Goal: Communication & Community: Connect with others

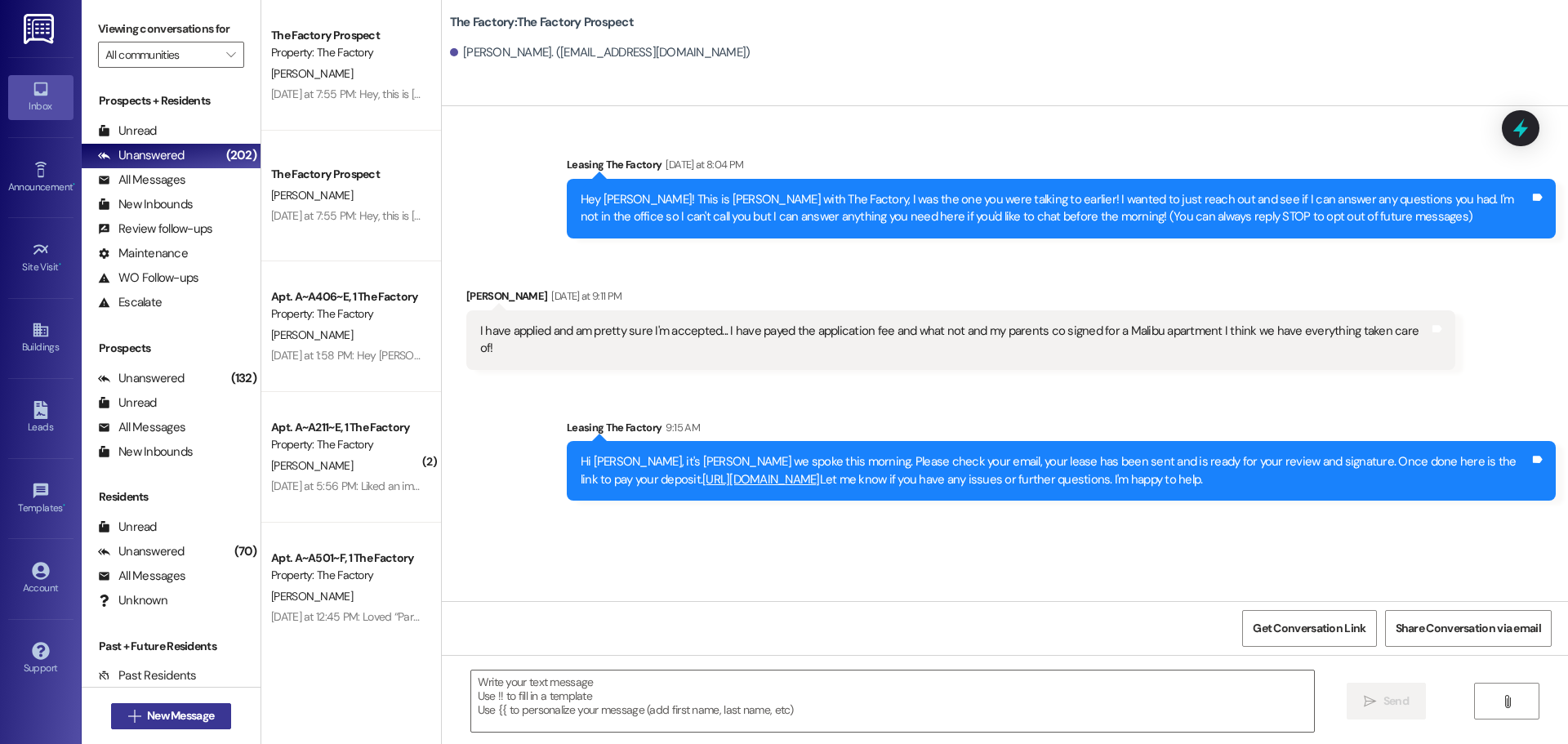
click at [175, 717] on span "New Message" at bounding box center [180, 716] width 67 height 17
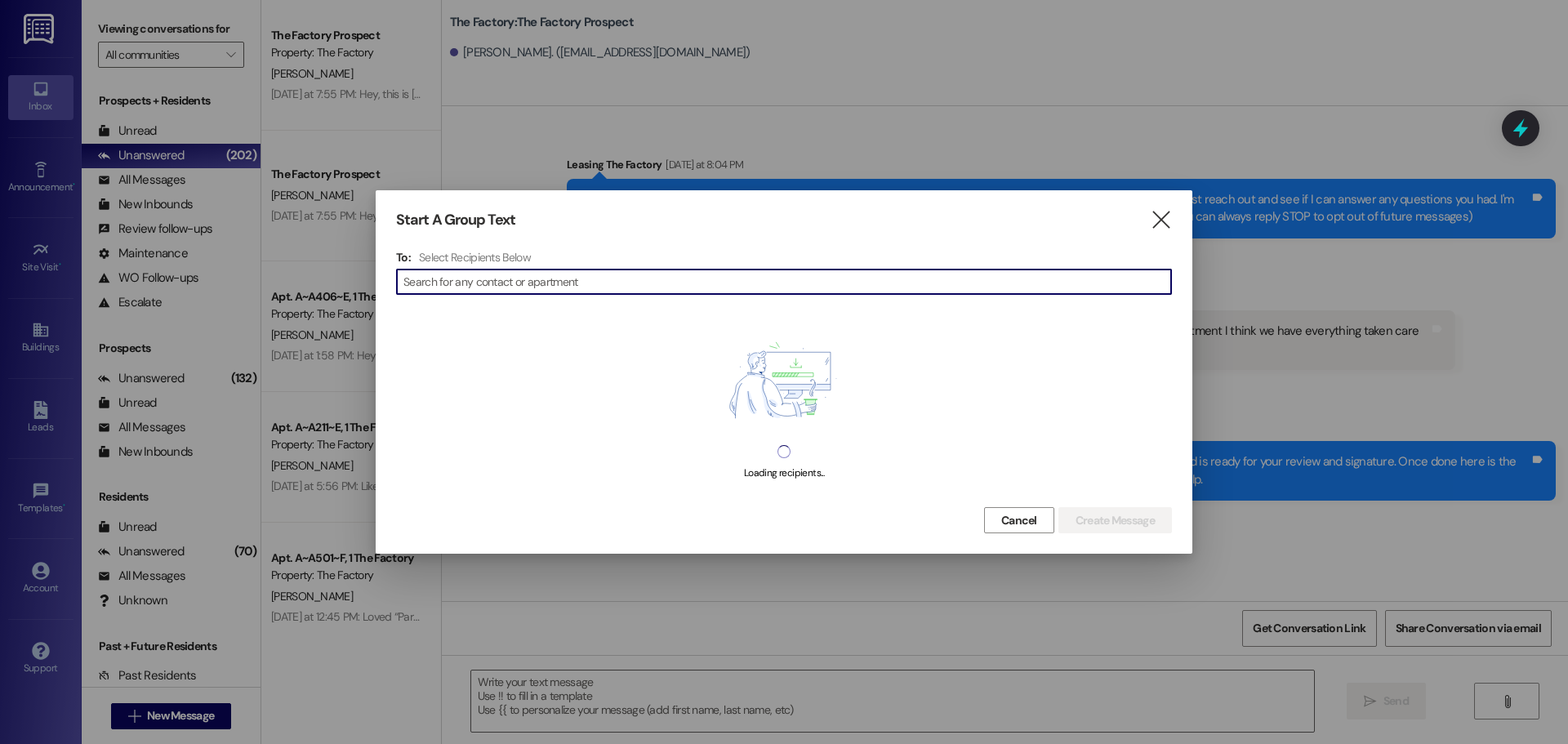
click at [444, 280] on input at bounding box center [787, 282] width 768 height 23
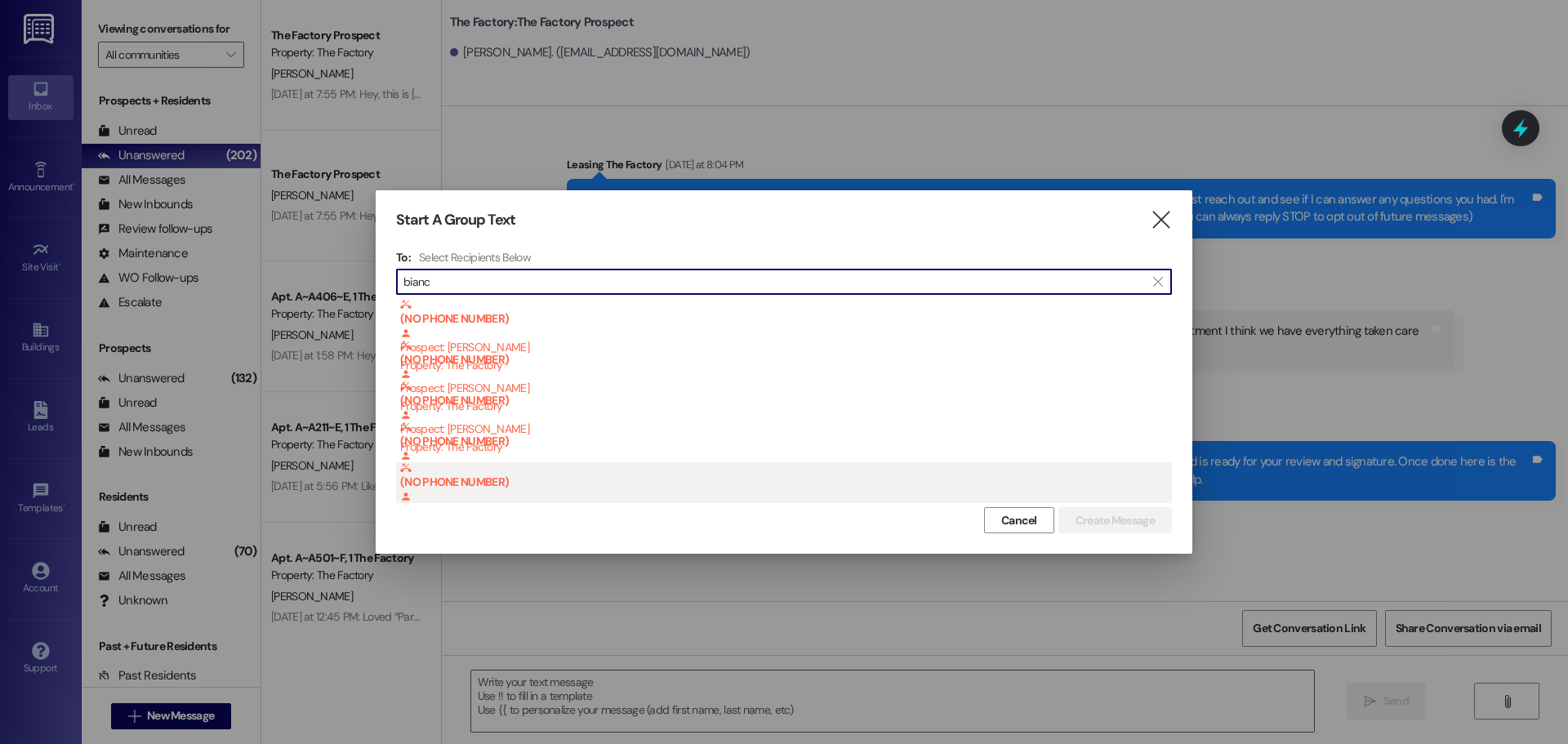
type input "bianc"
click at [561, 472] on b "(NO PHONE NUMBER)" at bounding box center [786, 475] width 772 height 27
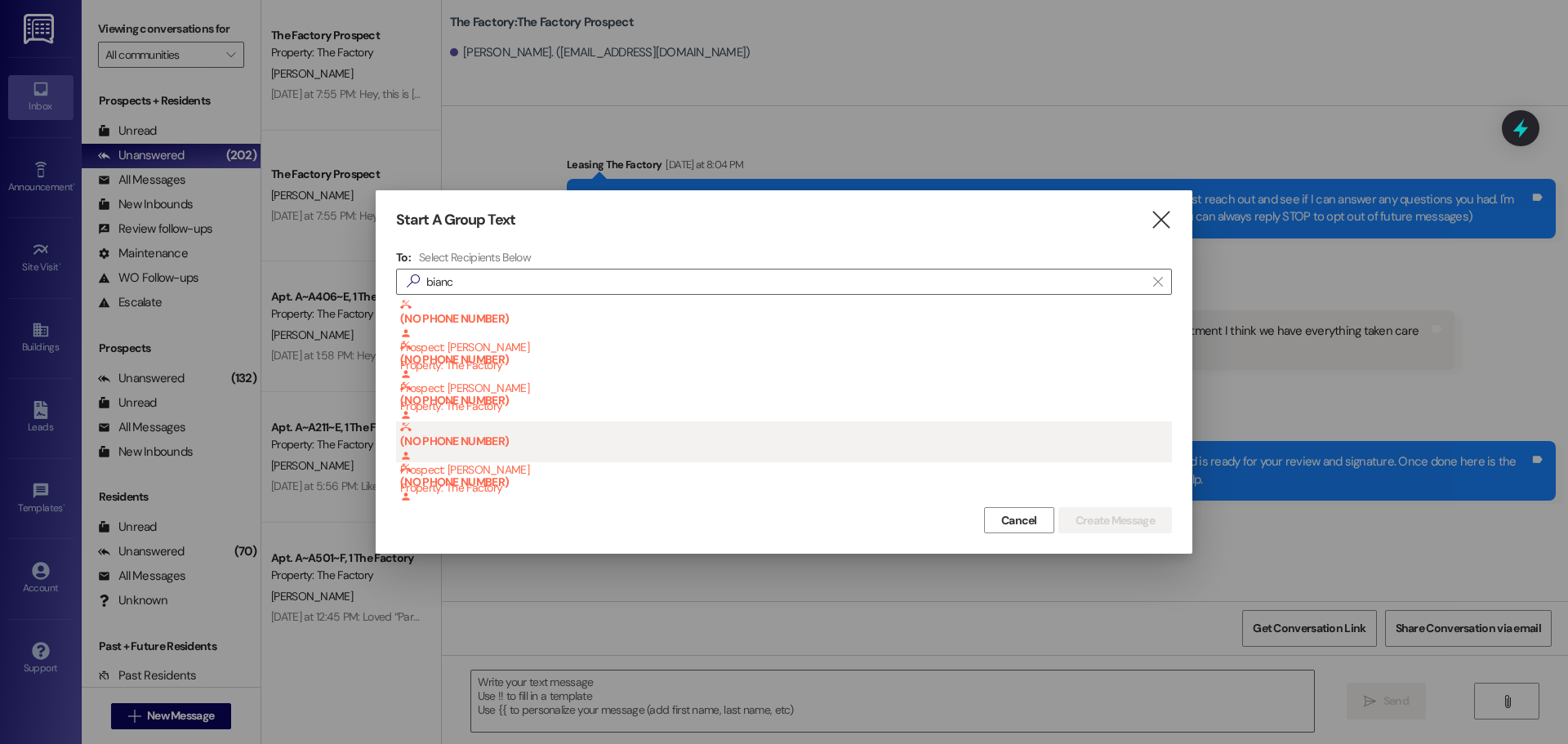
click at [563, 461] on div "(NO PHONE NUMBER) Prospect: [PERSON_NAME] Property: The Factory" at bounding box center [786, 459] width 772 height 75
click at [552, 430] on b "(NO PHONE NUMBER)" at bounding box center [786, 435] width 772 height 27
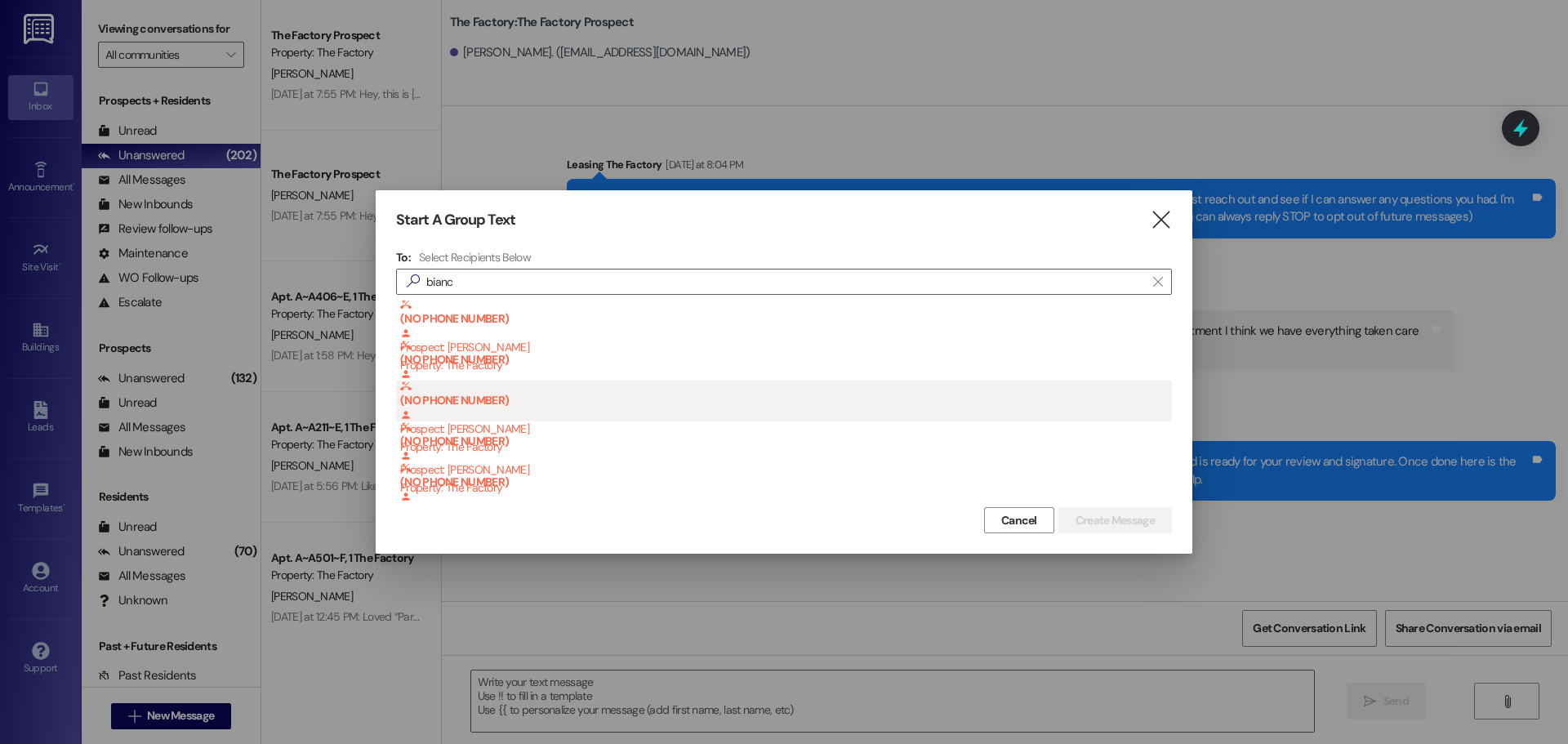
click at [515, 394] on div "(NO PHONE NUMBER) Prospect: [PERSON_NAME] Property: The Factory" at bounding box center [786, 418] width 772 height 75
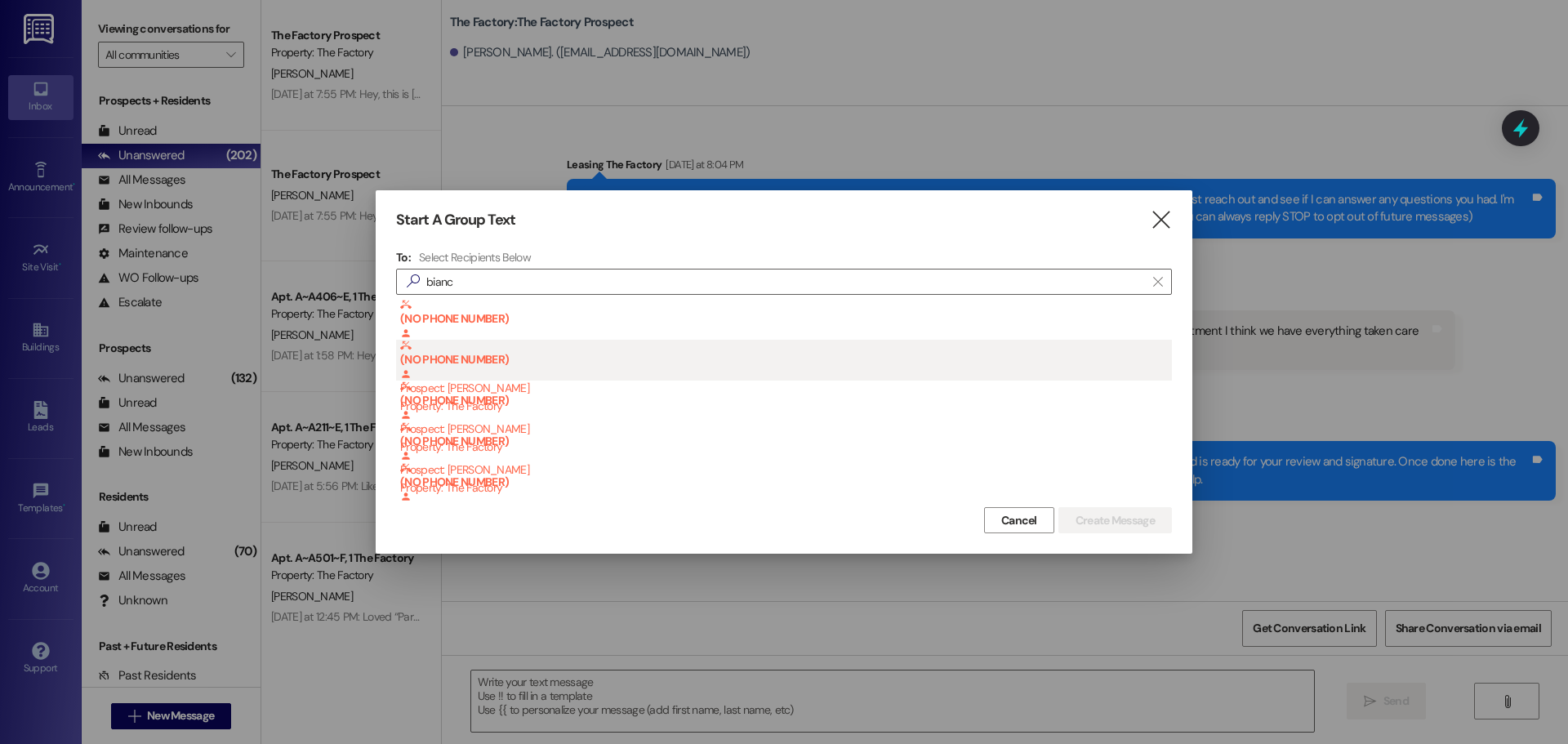
click at [476, 350] on b "(NO PHONE NUMBER)" at bounding box center [786, 353] width 772 height 27
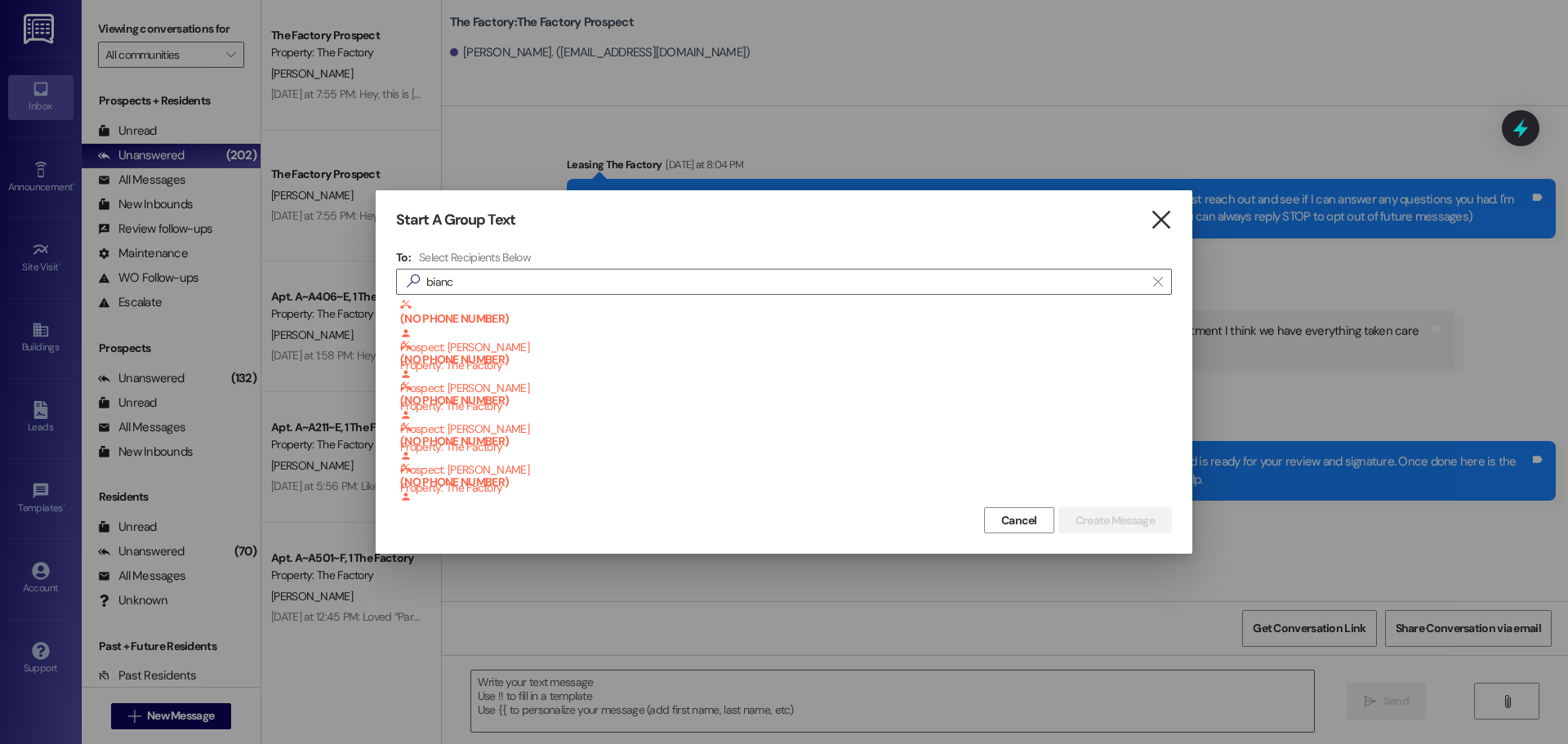
click at [1162, 219] on icon "" at bounding box center [1161, 219] width 22 height 17
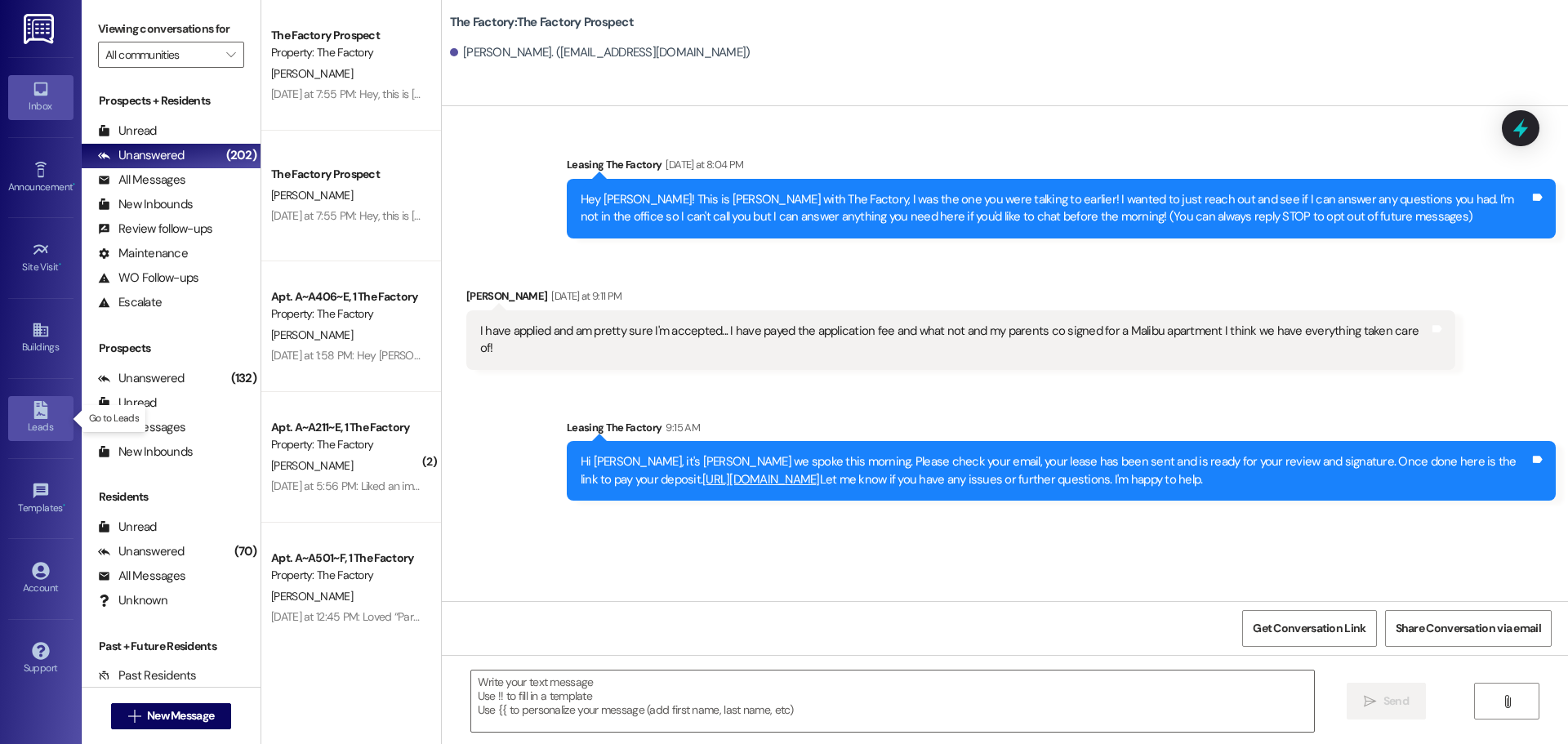
click at [43, 411] on icon at bounding box center [40, 410] width 14 height 18
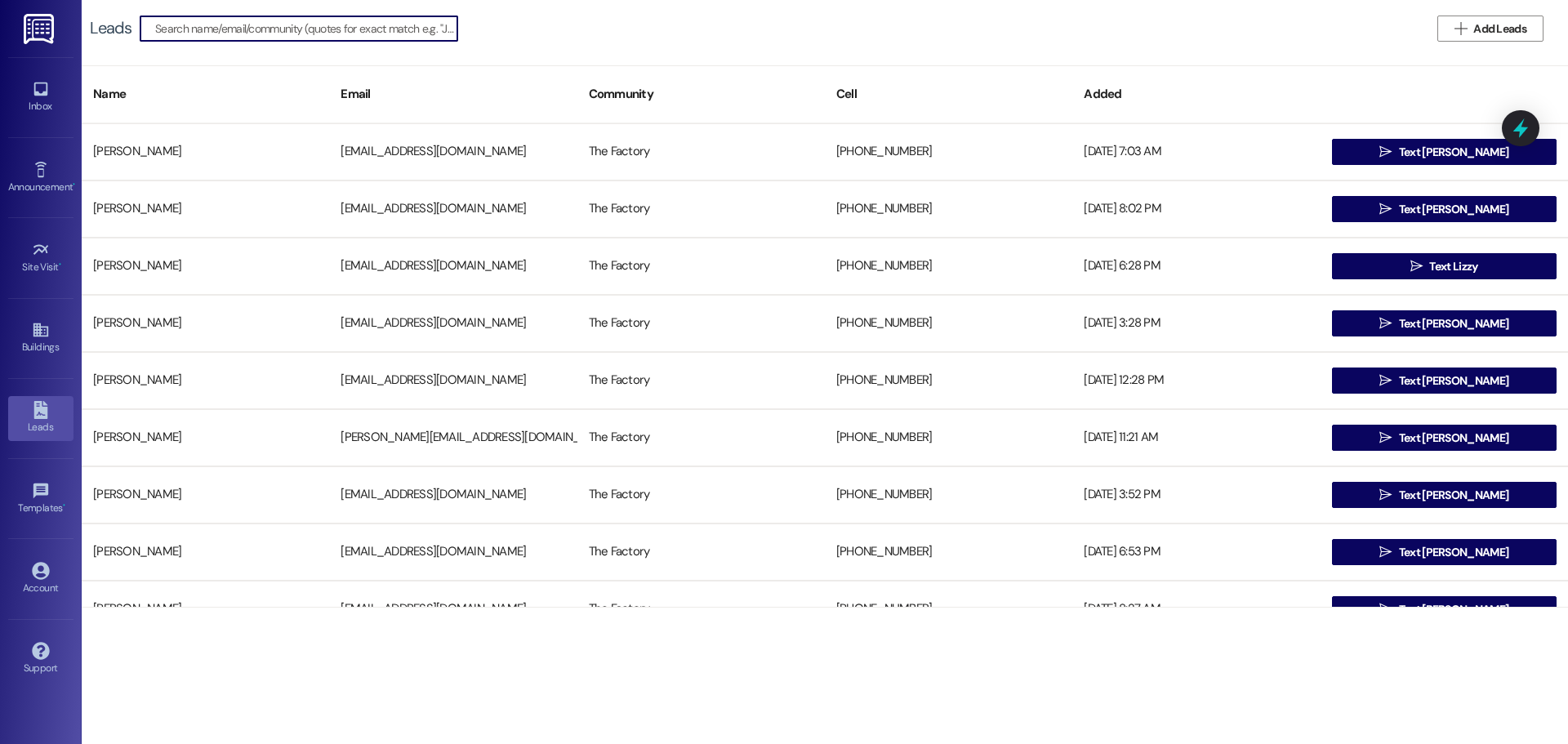
click at [264, 32] on input at bounding box center [307, 29] width 303 height 23
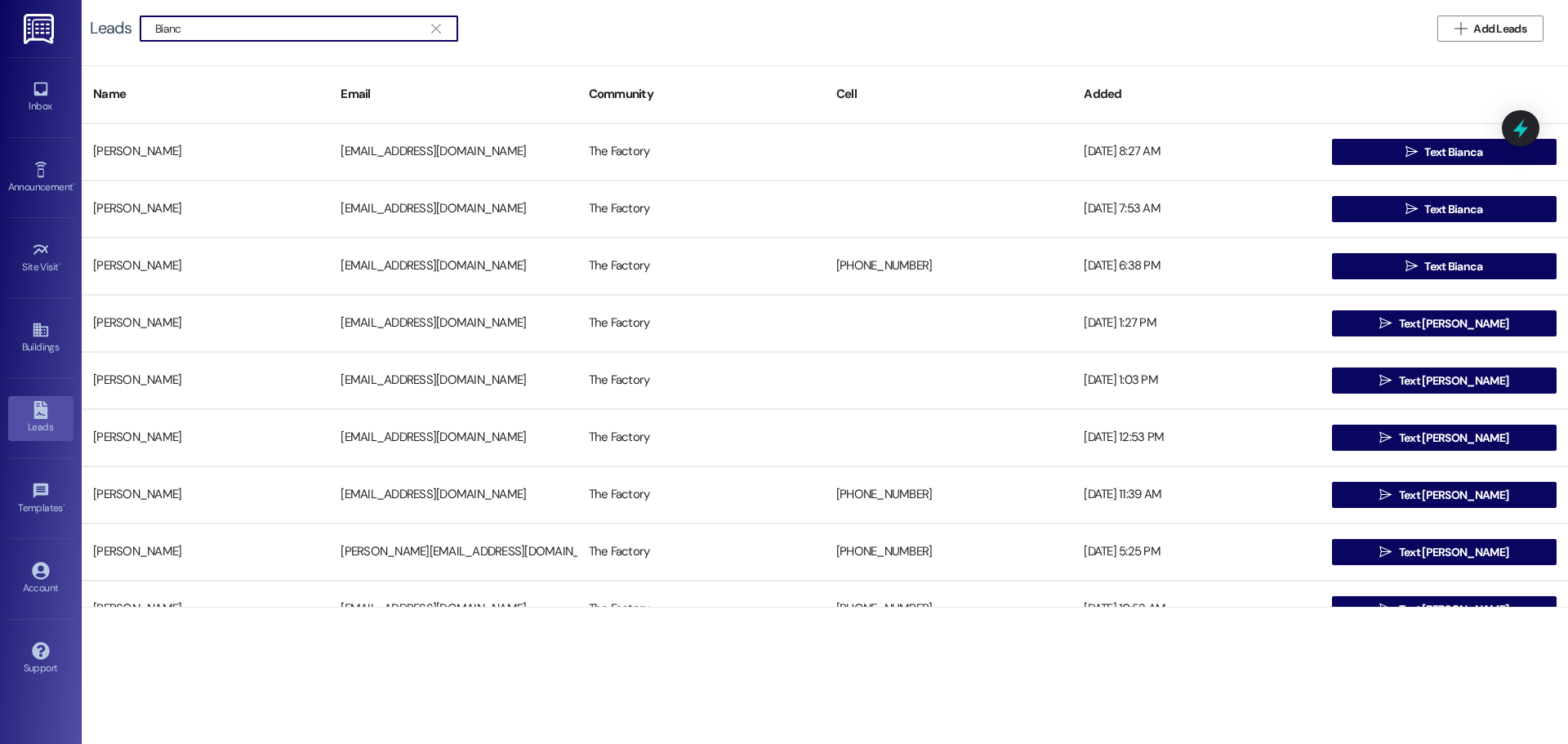
drag, startPoint x: 217, startPoint y: 33, endPoint x: 138, endPoint y: 33, distance: 79.0
click at [140, 33] on div " Bianc " at bounding box center [298, 28] width 318 height 26
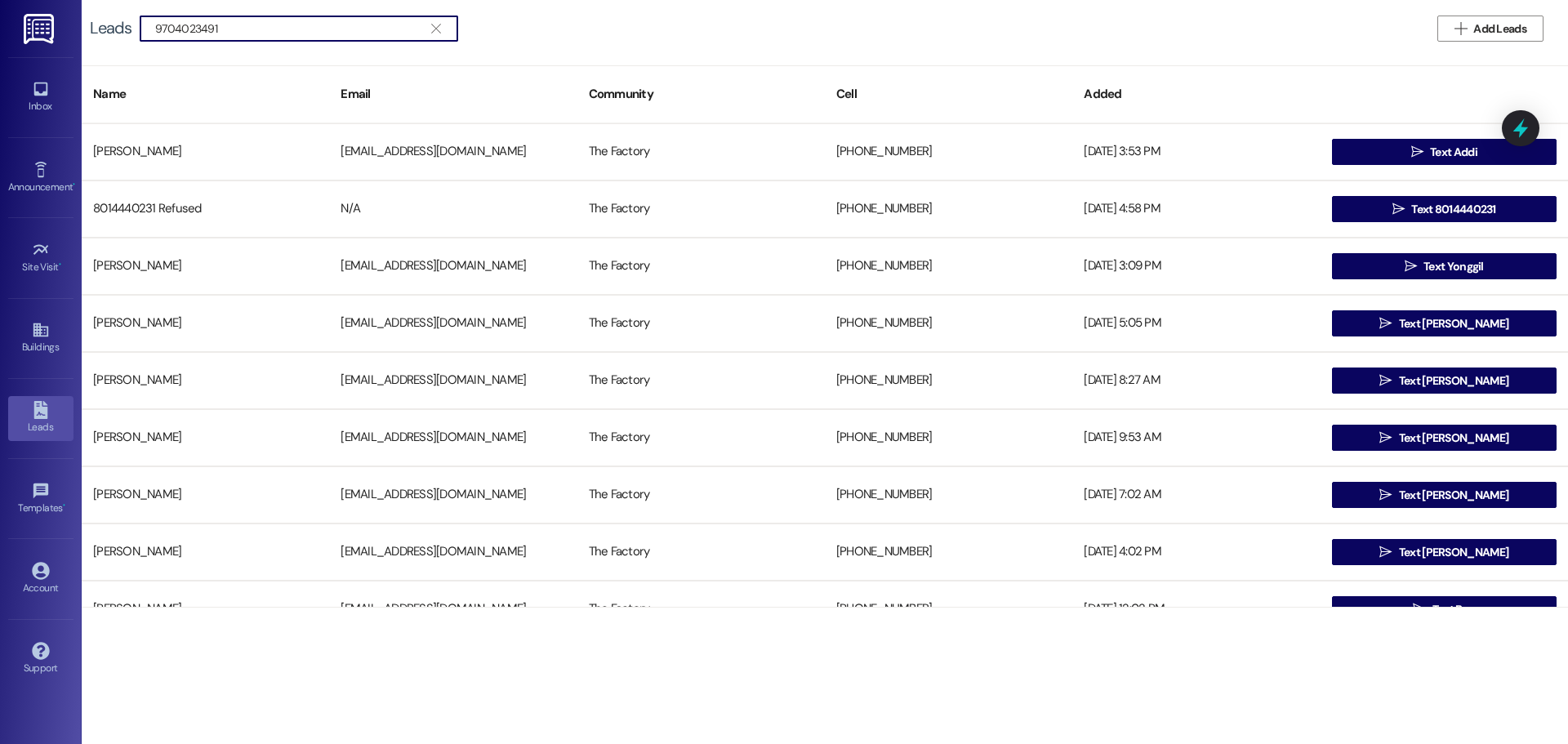
type input "9704023491"
click at [1492, 27] on span "Add Leads" at bounding box center [1500, 29] width 53 height 17
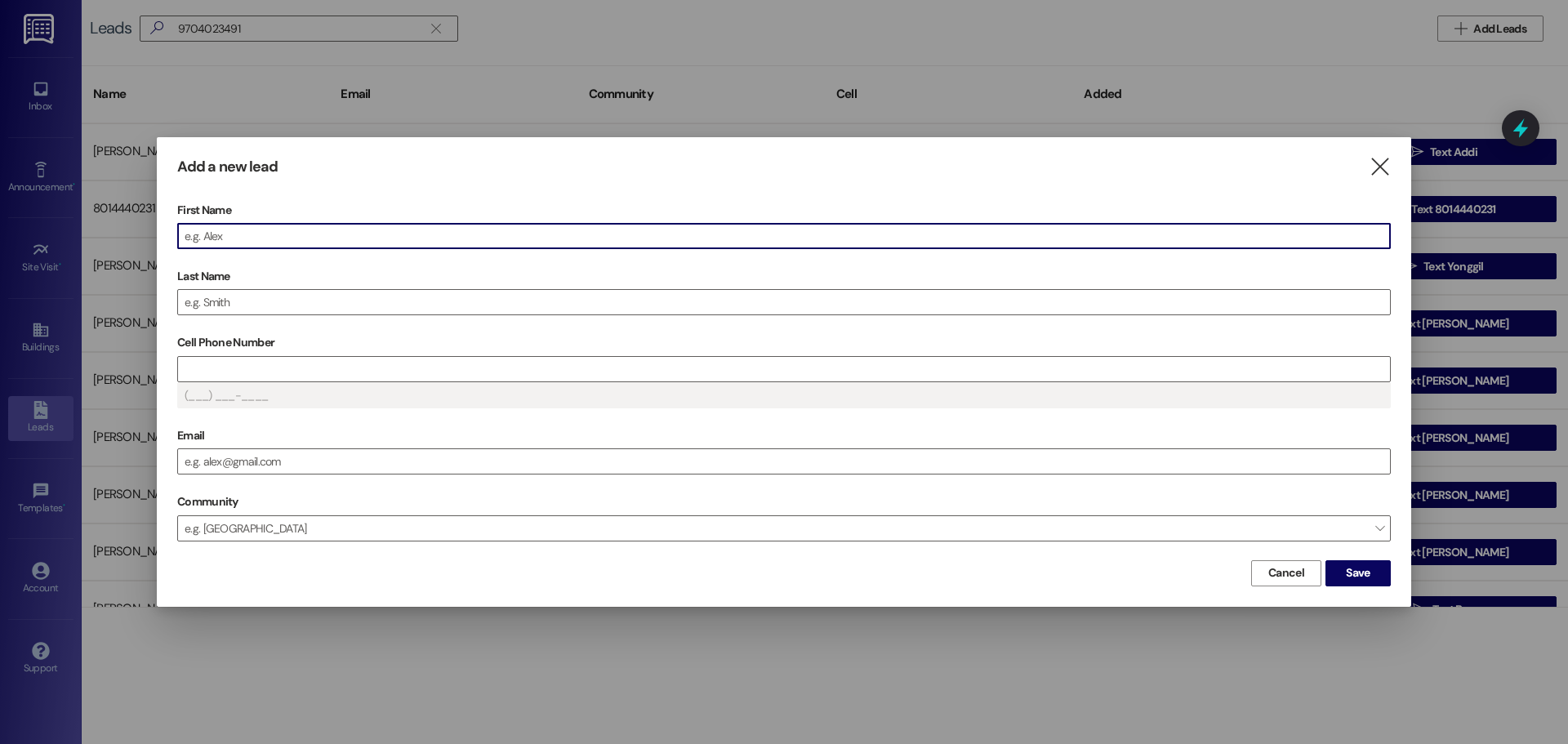
click at [313, 237] on input "First Name" at bounding box center [784, 235] width 1212 height 24
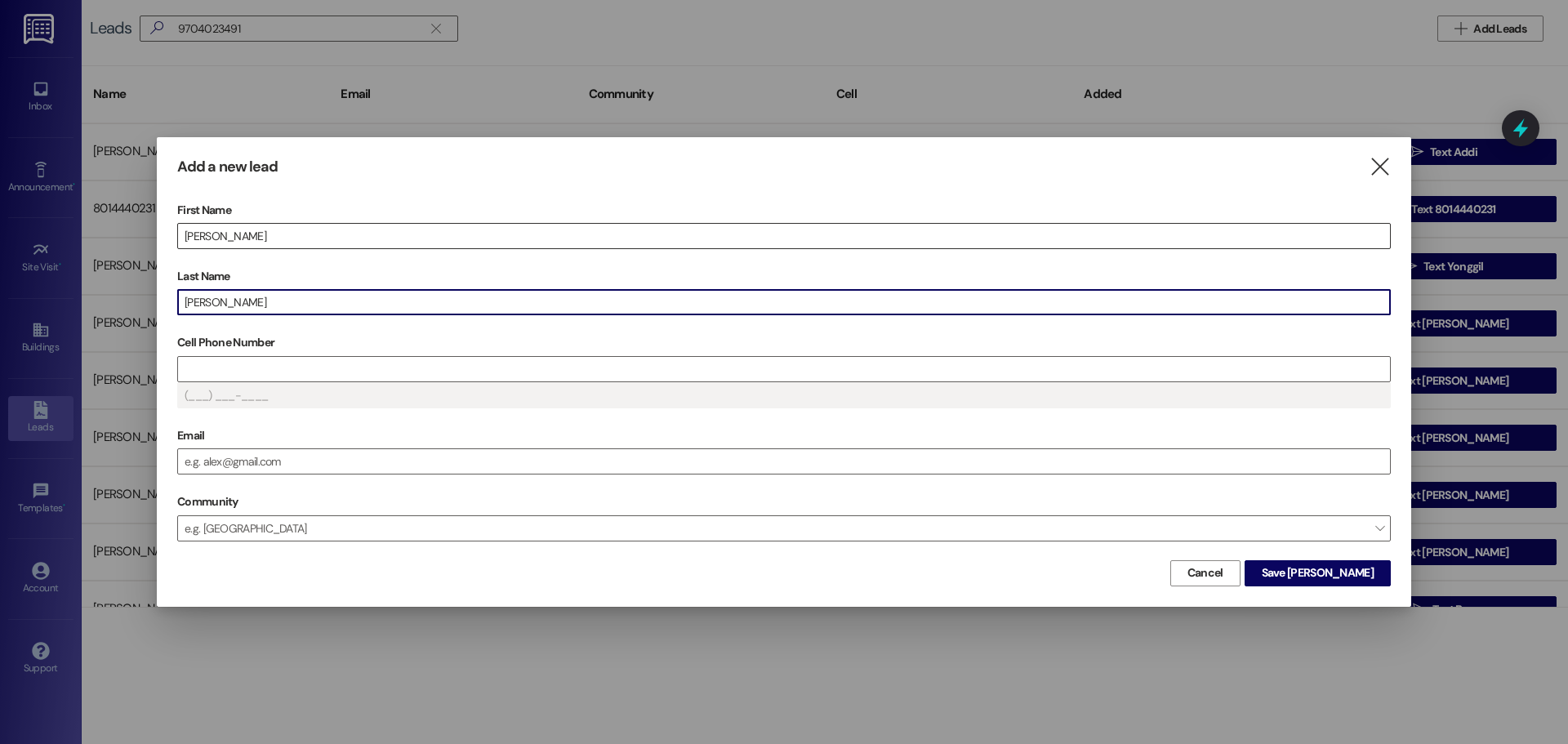
click at [257, 233] on input "[PERSON_NAME]" at bounding box center [784, 235] width 1212 height 24
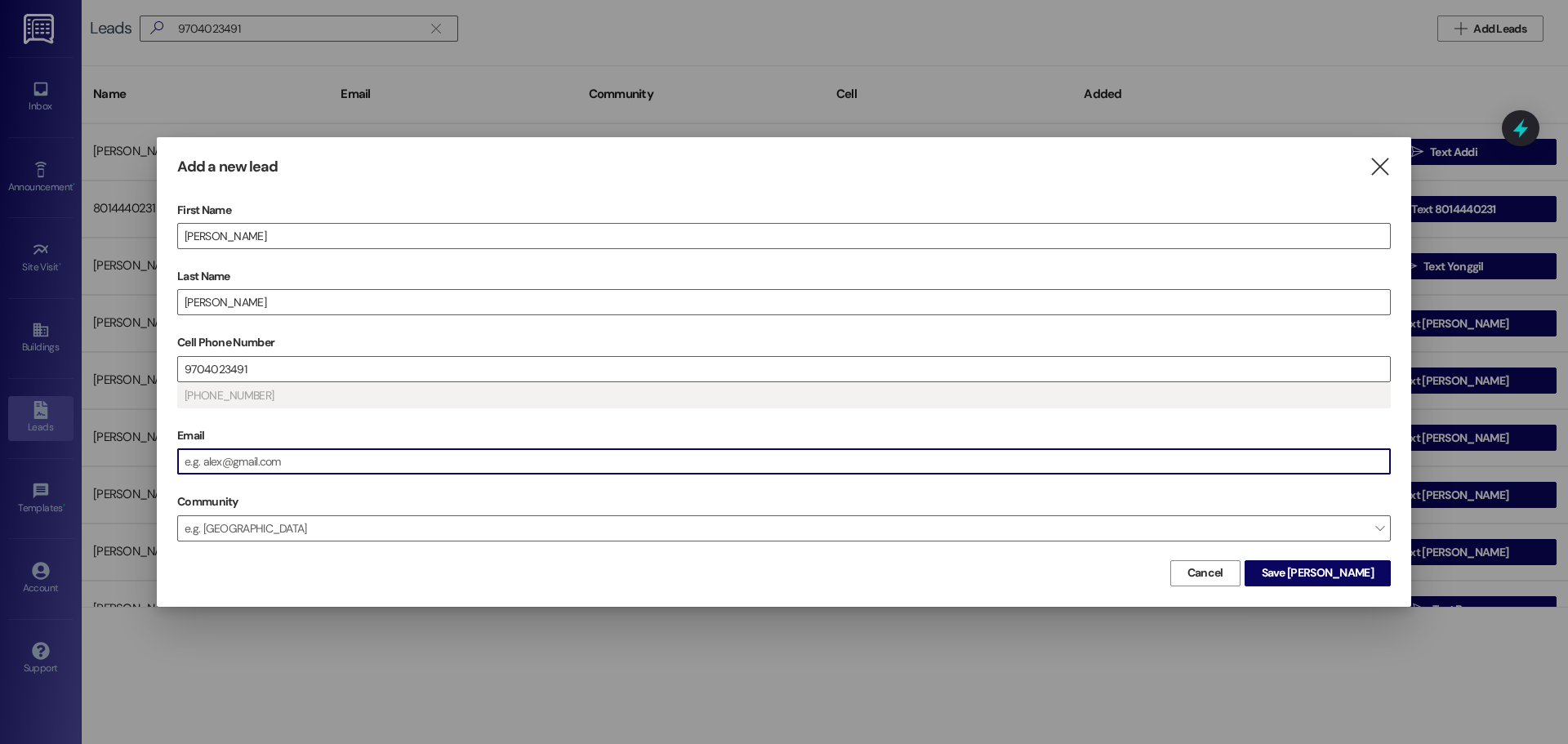
click at [252, 457] on input "Email" at bounding box center [784, 461] width 1212 height 24
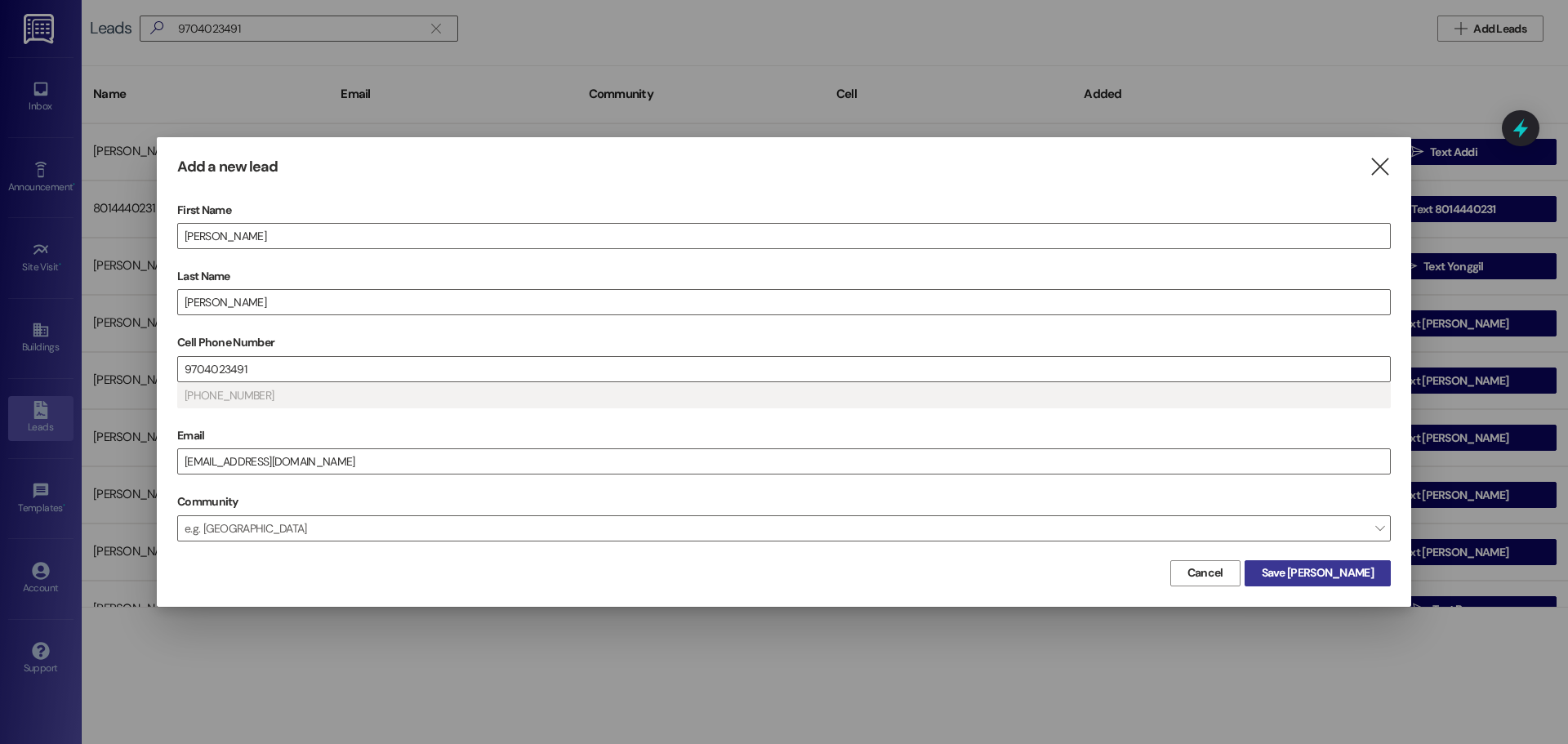
click at [1324, 579] on span "Save [PERSON_NAME]" at bounding box center [1318, 573] width 112 height 17
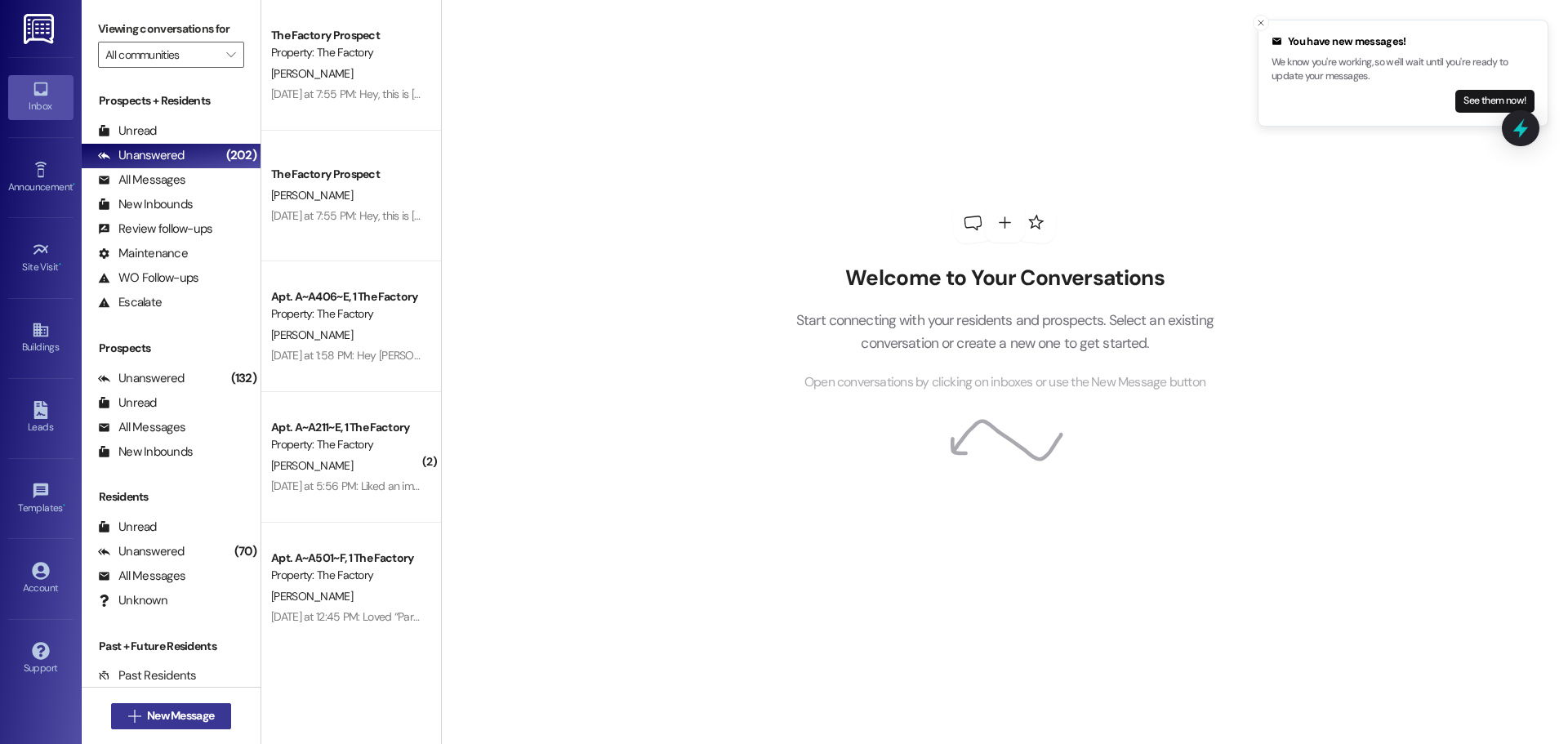
click at [187, 713] on span "New Message" at bounding box center [180, 716] width 67 height 17
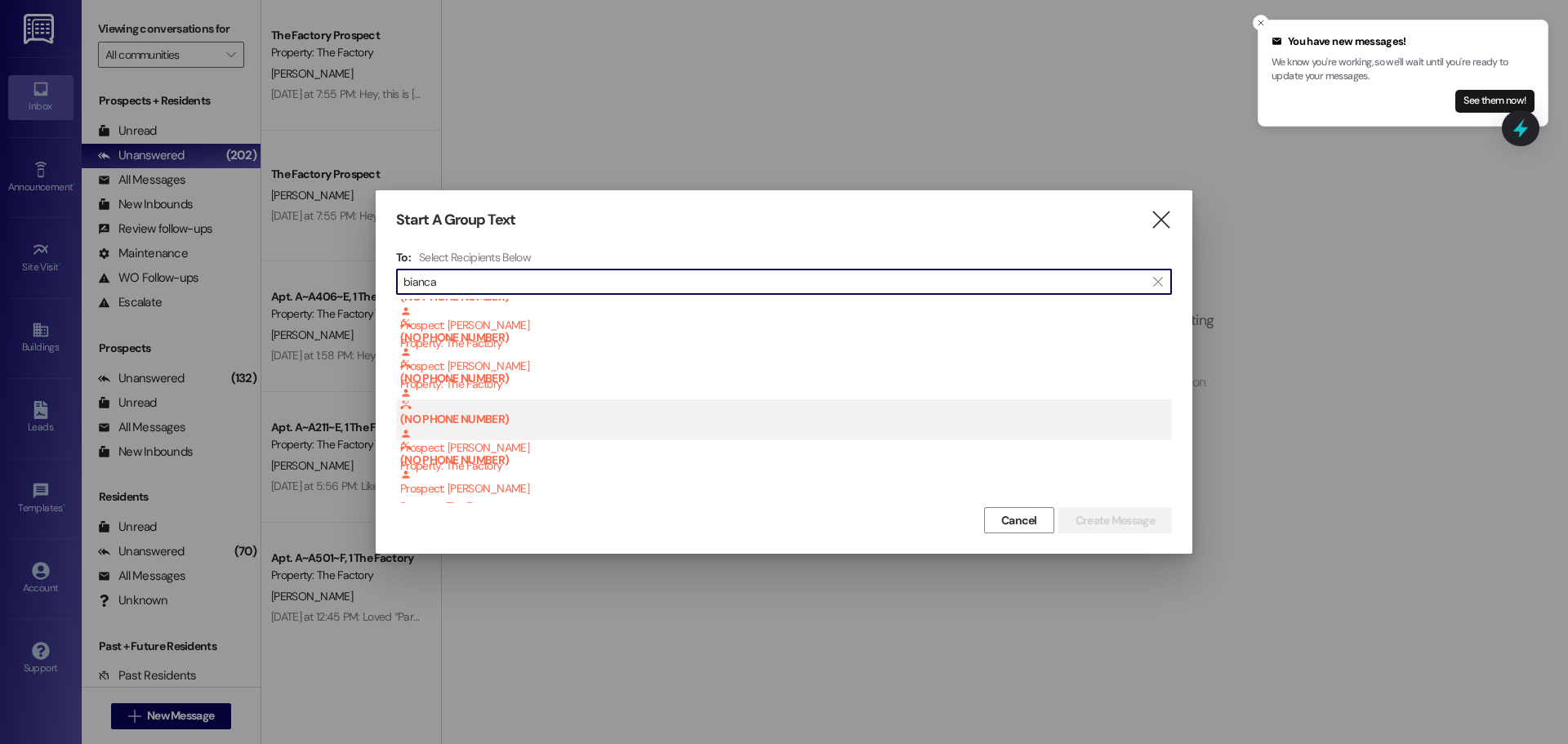
scroll to position [34, 0]
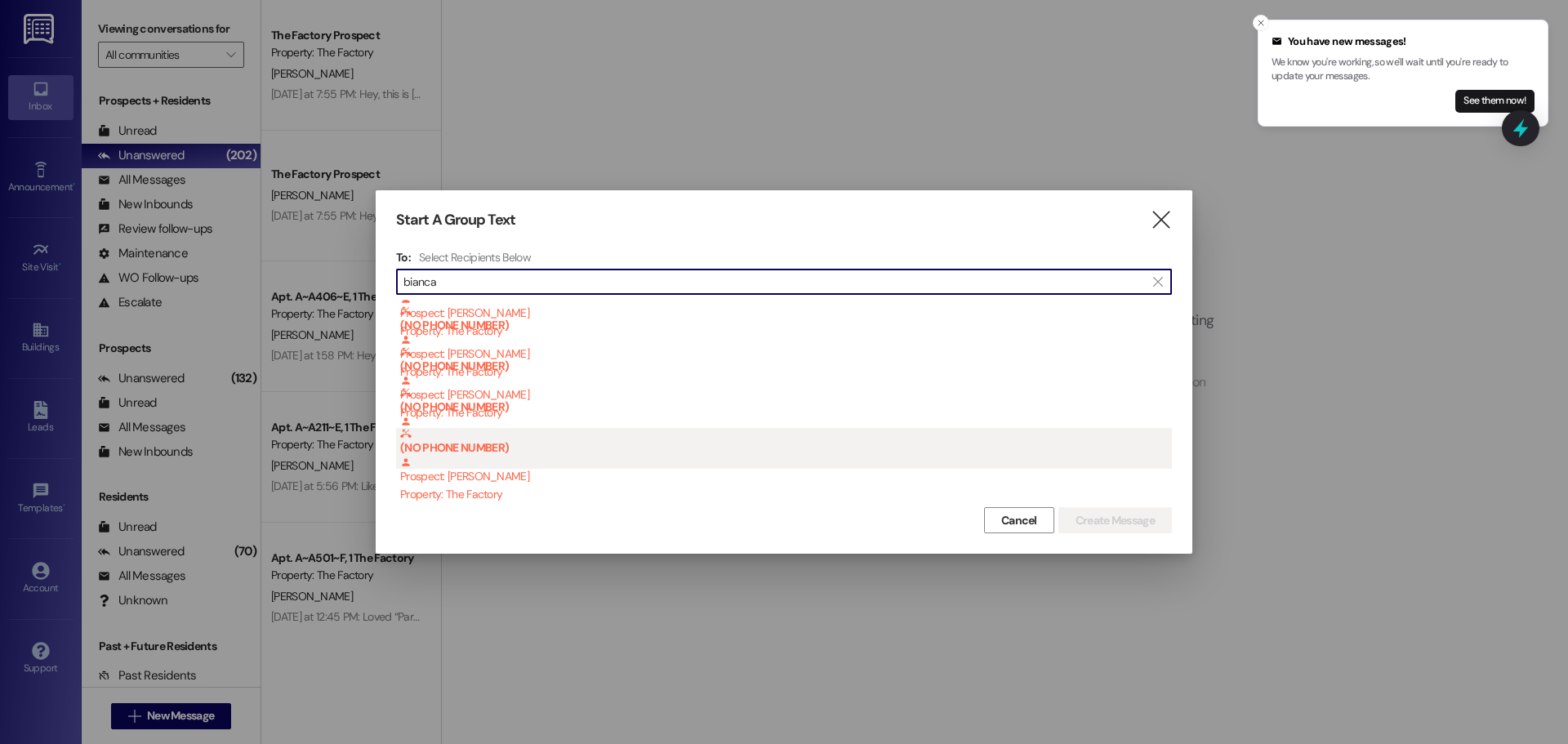
type input "bianca"
click at [512, 480] on div "(NO PHONE NUMBER) Prospect: [PERSON_NAME] Property: The Factory" at bounding box center [786, 466] width 772 height 75
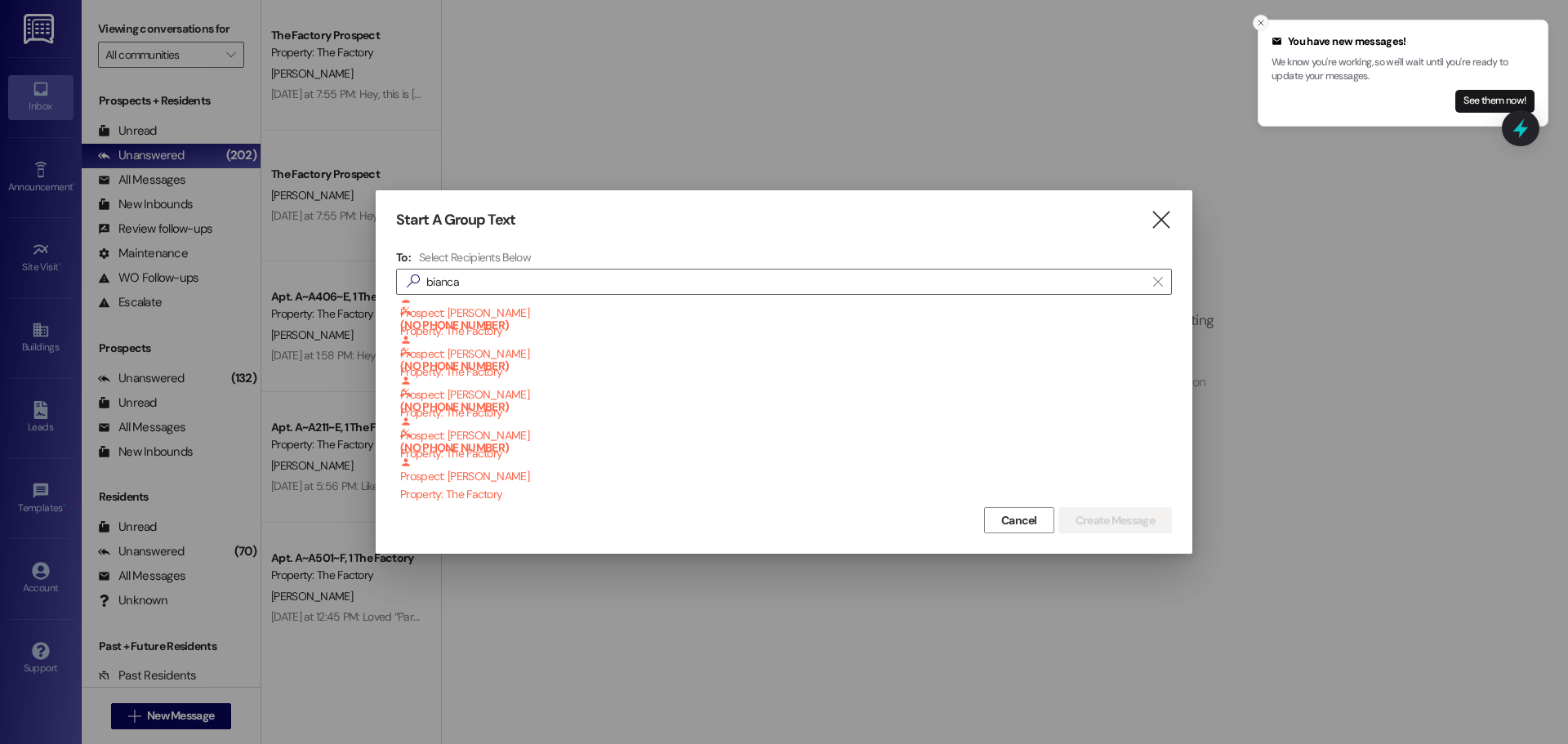
click at [1261, 19] on icon "Close toast" at bounding box center [1261, 23] width 10 height 10
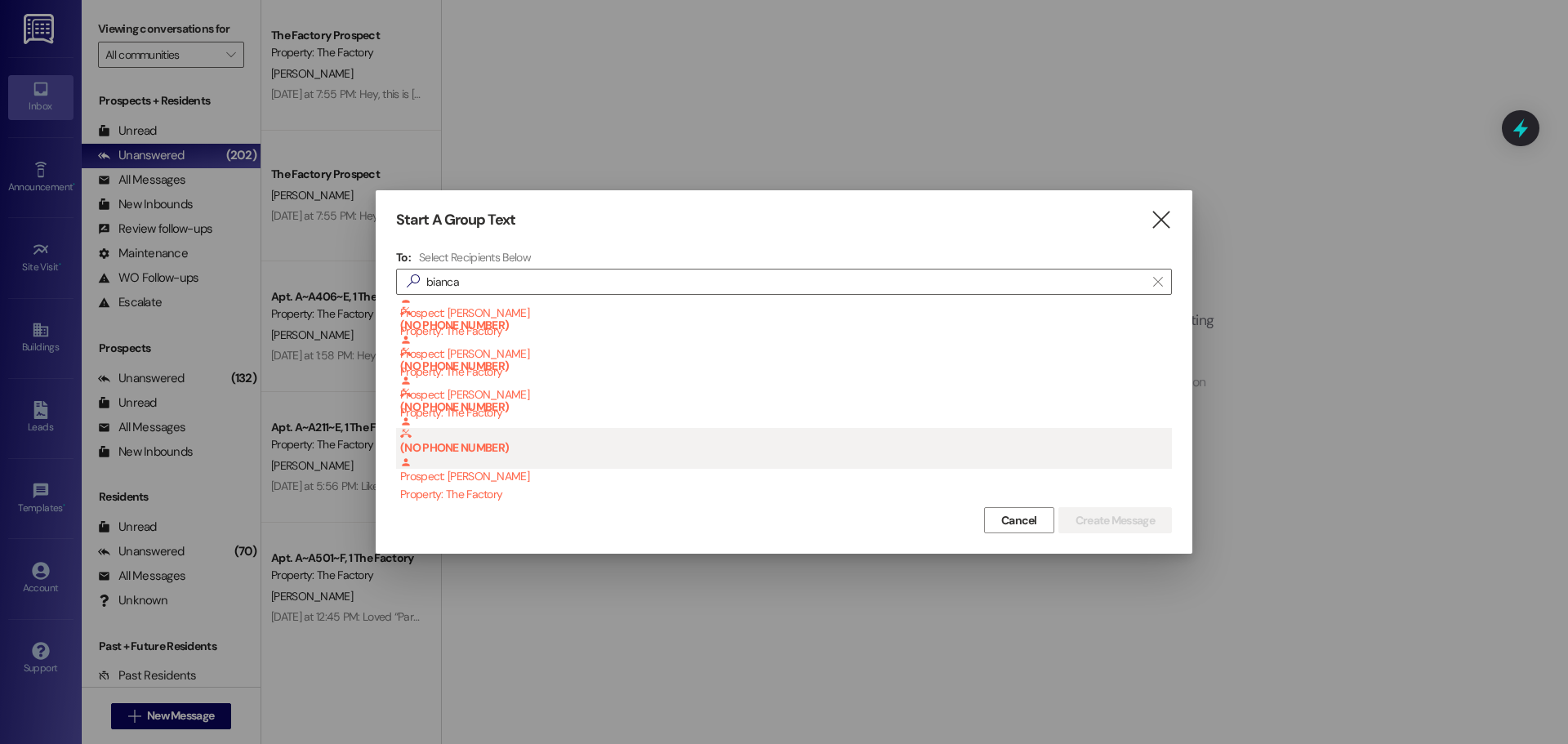
click at [448, 483] on div "(NO PHONE NUMBER) Prospect: [PERSON_NAME] Property: The Factory" at bounding box center [786, 466] width 772 height 75
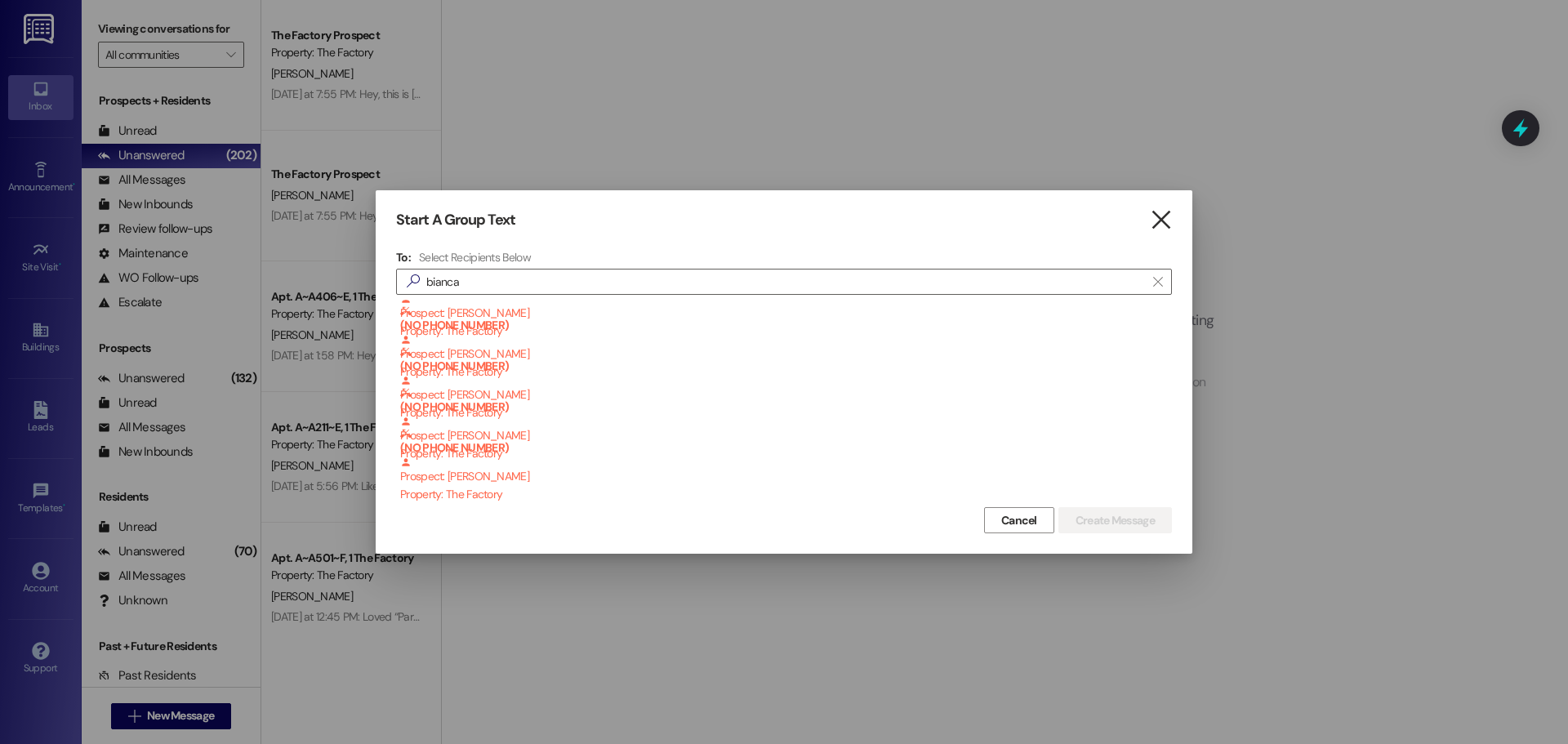
click at [1168, 219] on icon "" at bounding box center [1161, 219] width 22 height 17
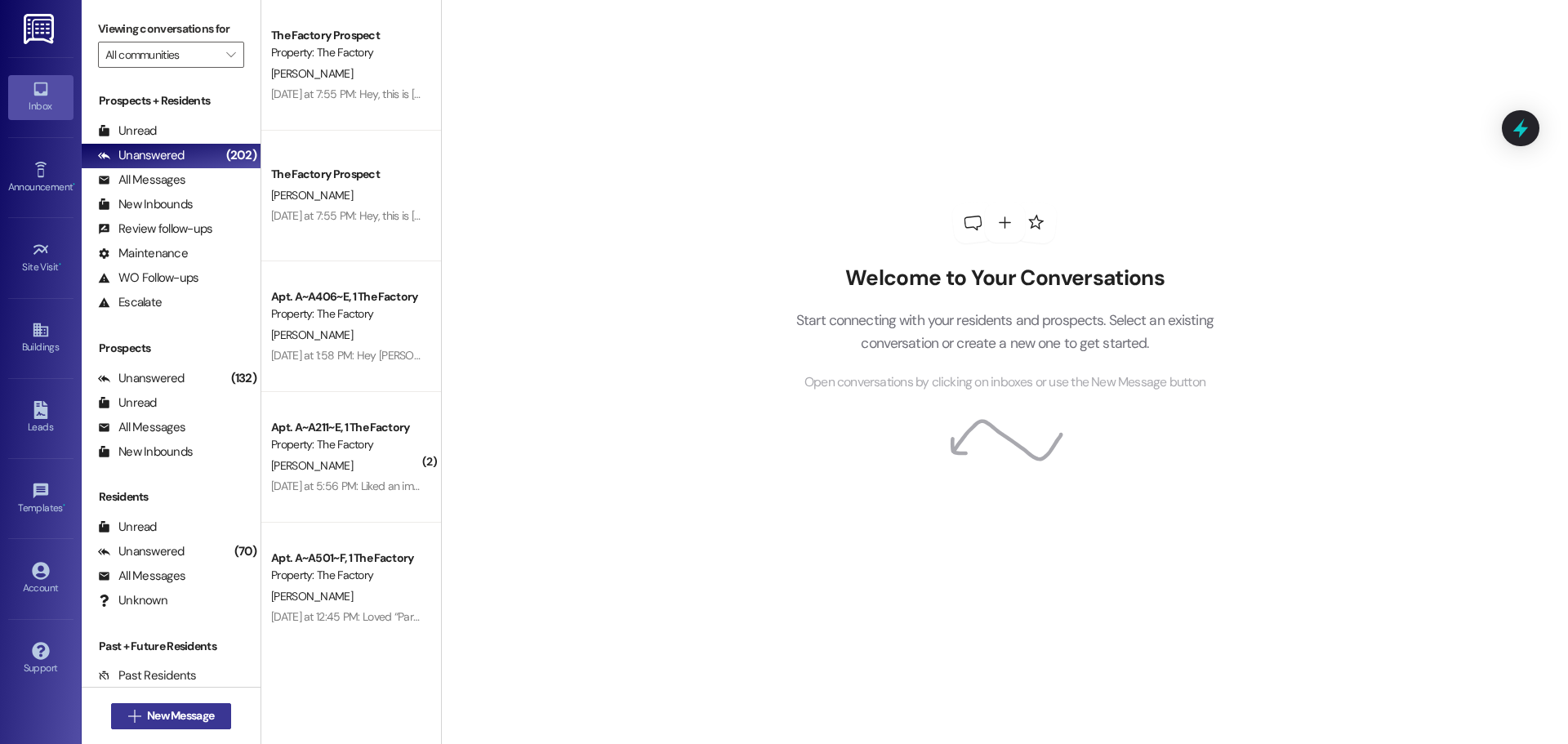
click at [200, 711] on span "New Message" at bounding box center [180, 716] width 67 height 17
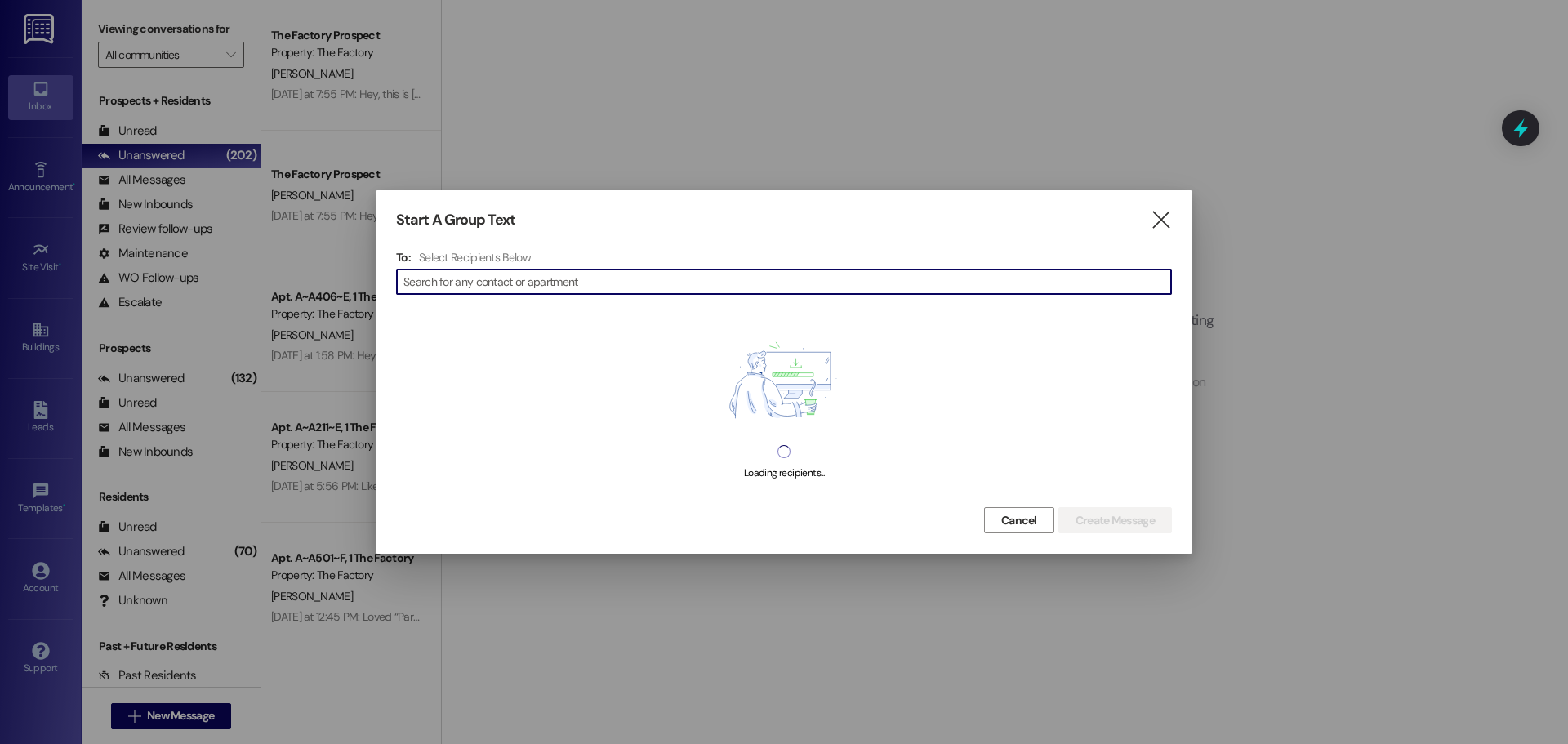
click at [582, 287] on input at bounding box center [787, 282] width 768 height 23
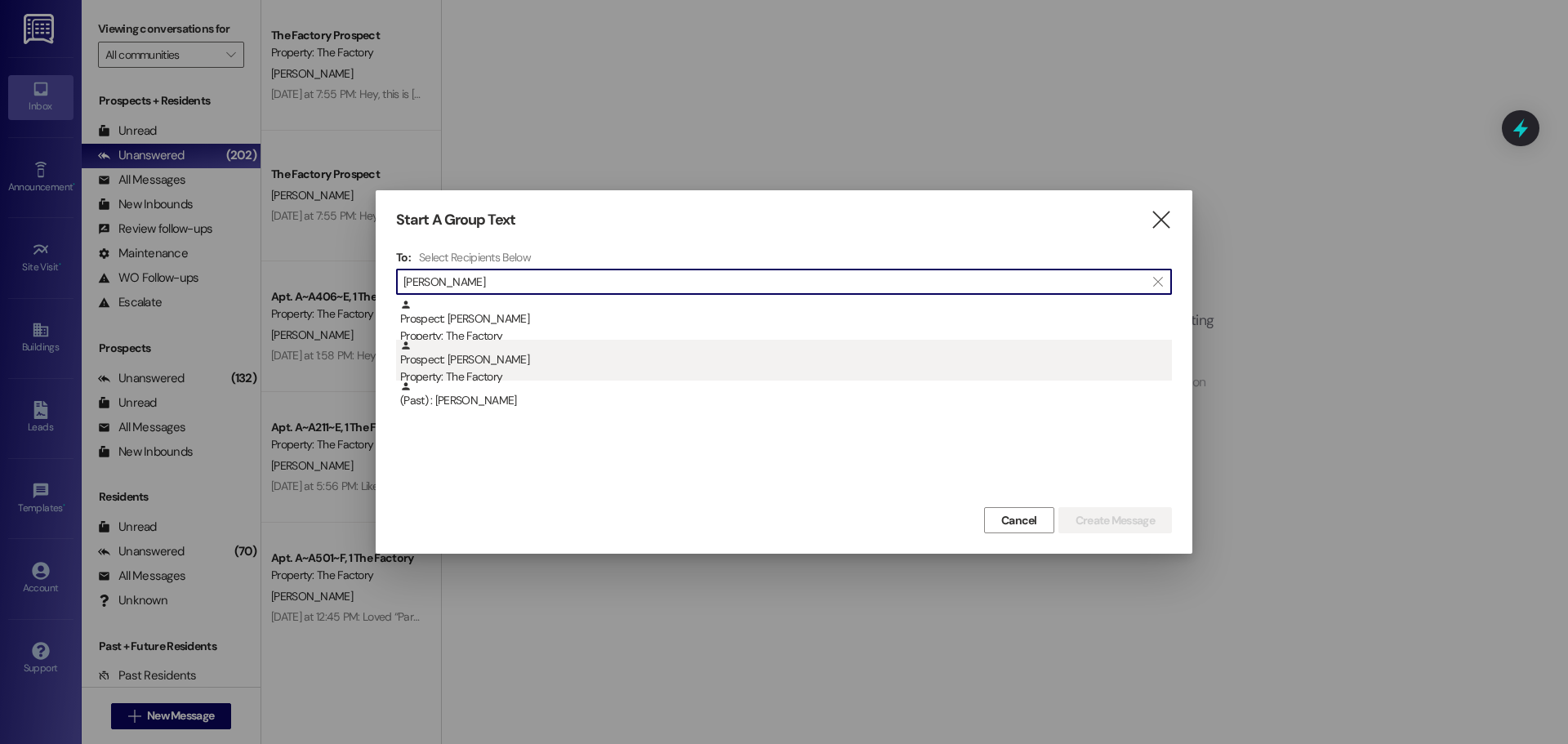
type input "[PERSON_NAME]"
click at [491, 367] on div "Prospect: [PERSON_NAME] Property: The Factory" at bounding box center [786, 363] width 772 height 47
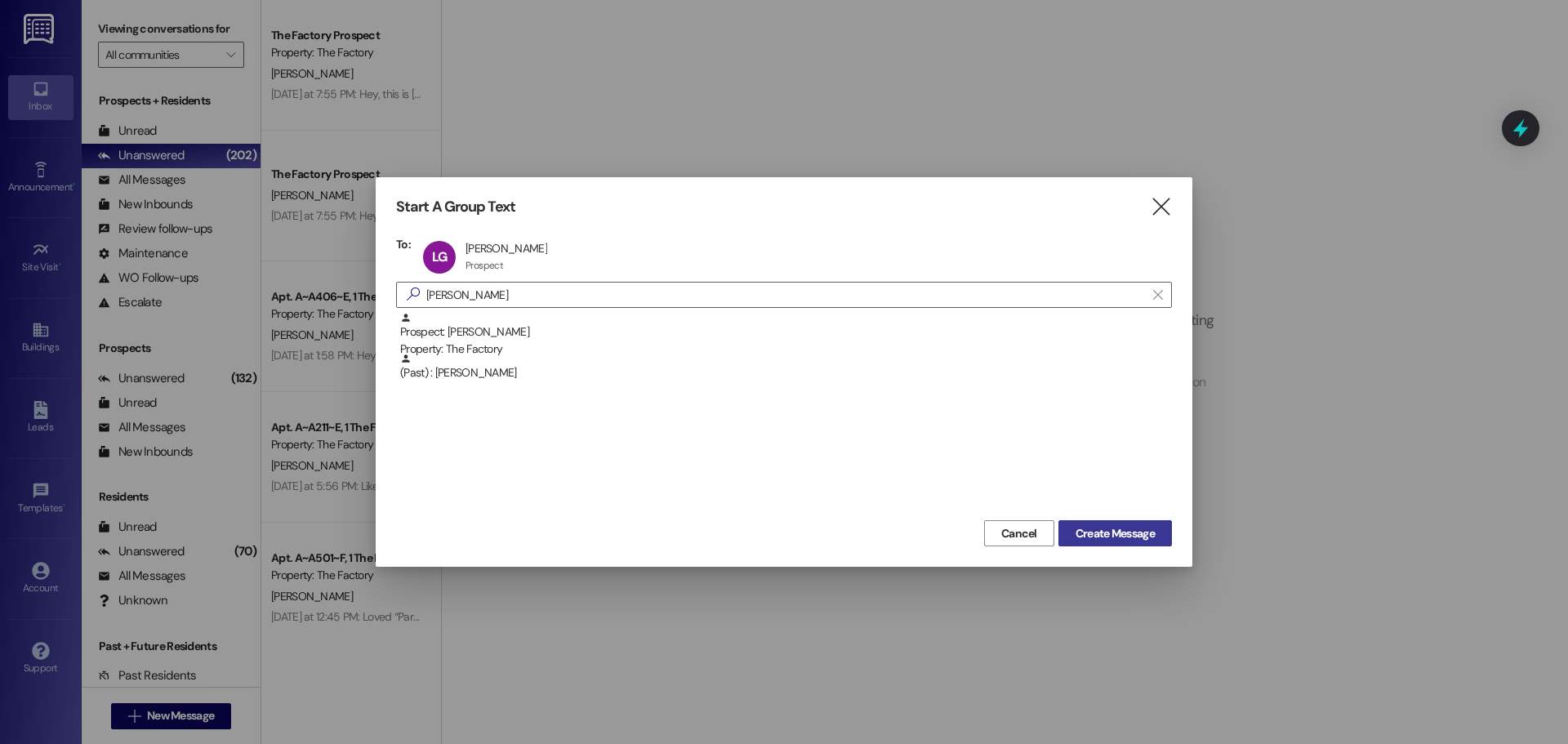
click at [1116, 533] on span "Create Message" at bounding box center [1115, 534] width 79 height 17
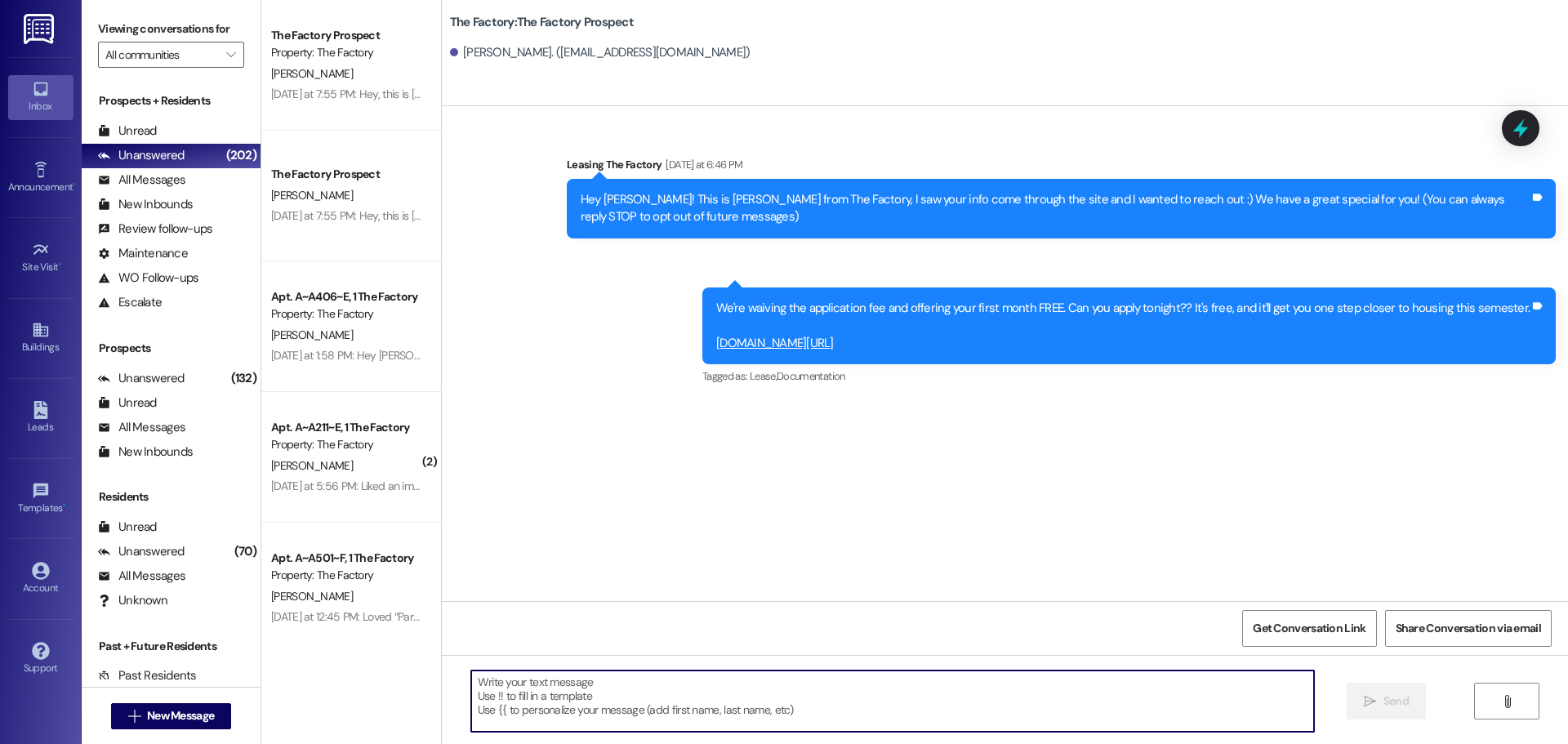
click at [471, 682] on textarea at bounding box center [893, 702] width 843 height 62
paste textarea "Hi {{first_name}}, this is [PERSON_NAME] from The Factory! ✈️ Let’s help your h…"
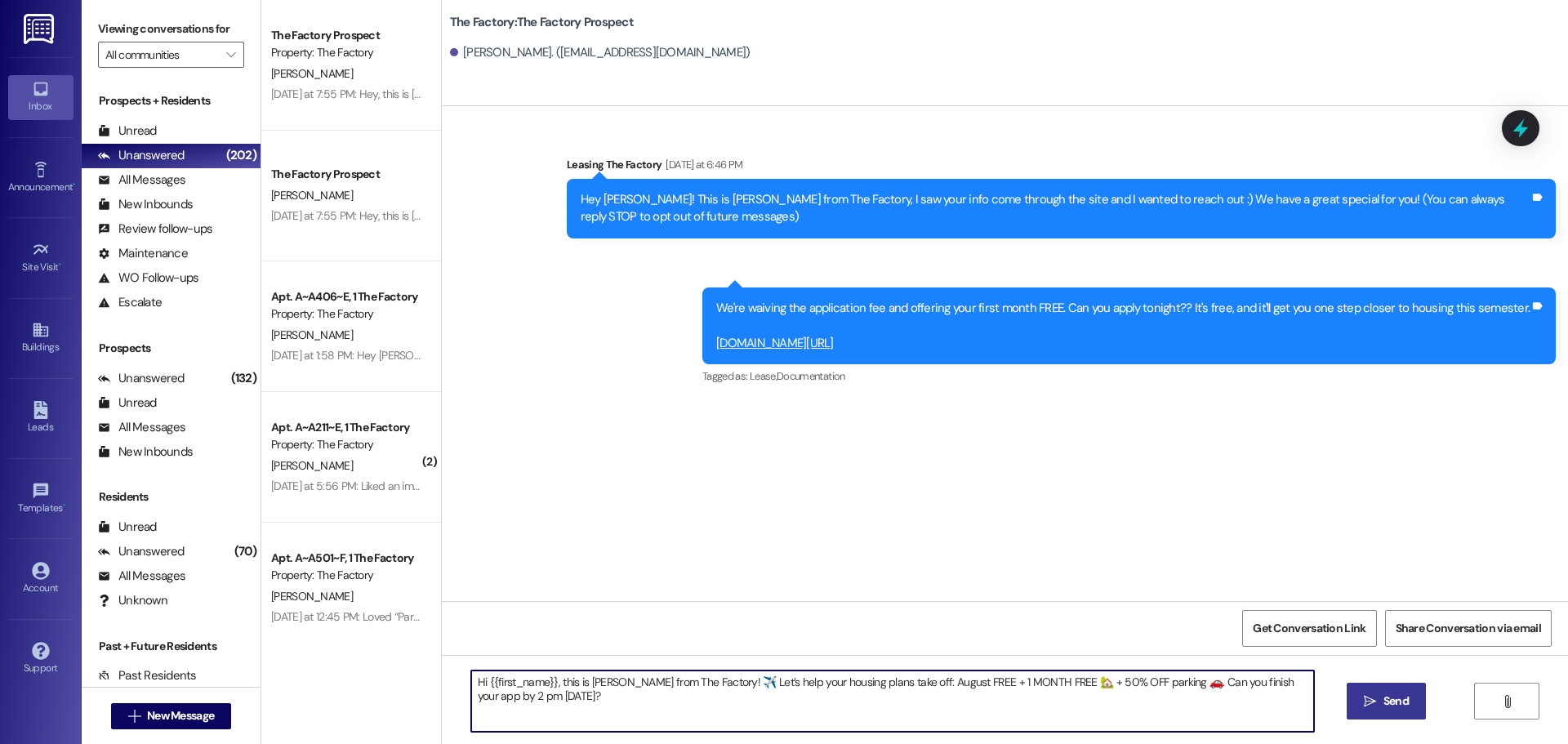
type textarea "Hi {{first_name}}, this is [PERSON_NAME] from The Factory! ✈️ Let’s help your h…"
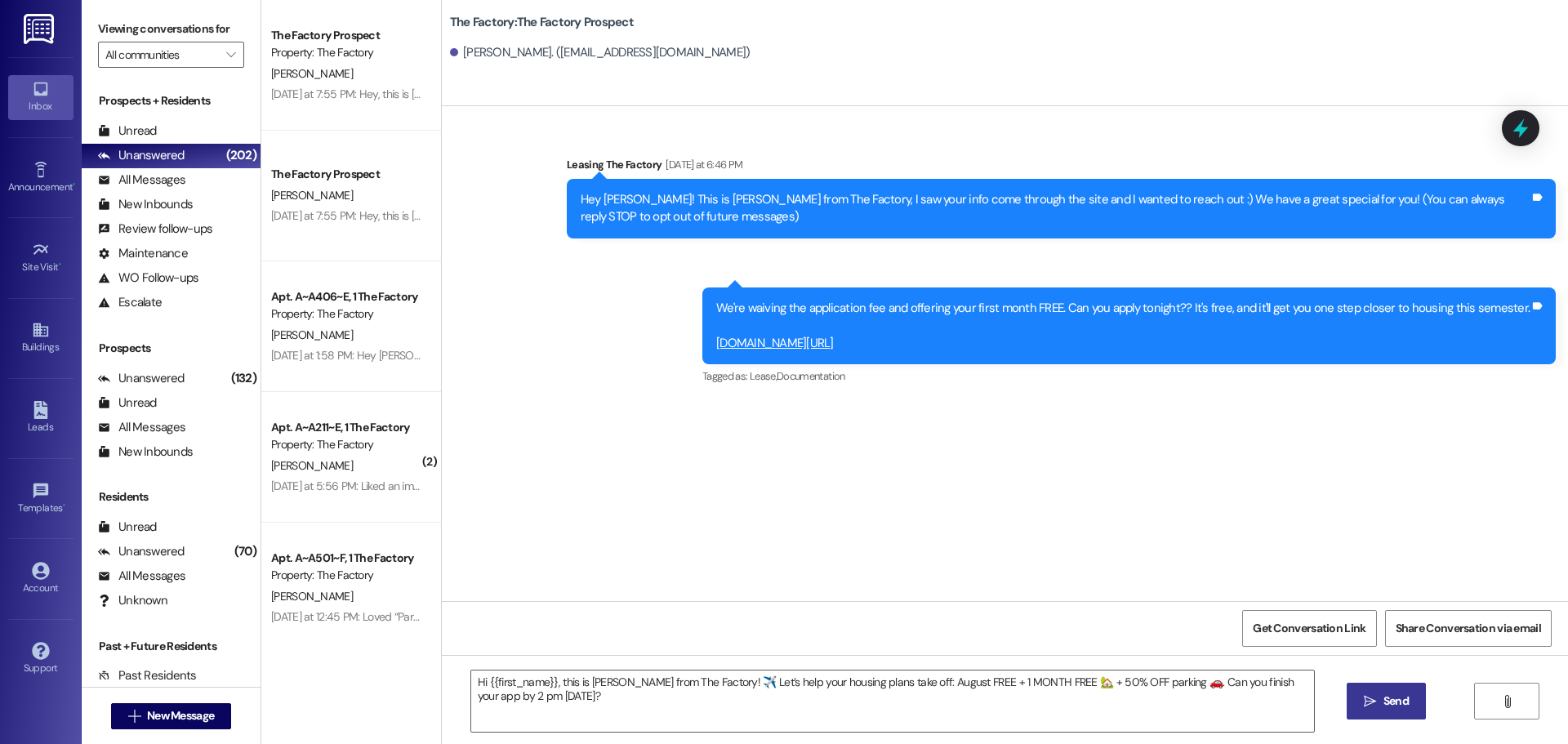
click at [1374, 698] on icon "" at bounding box center [1370, 702] width 12 height 13
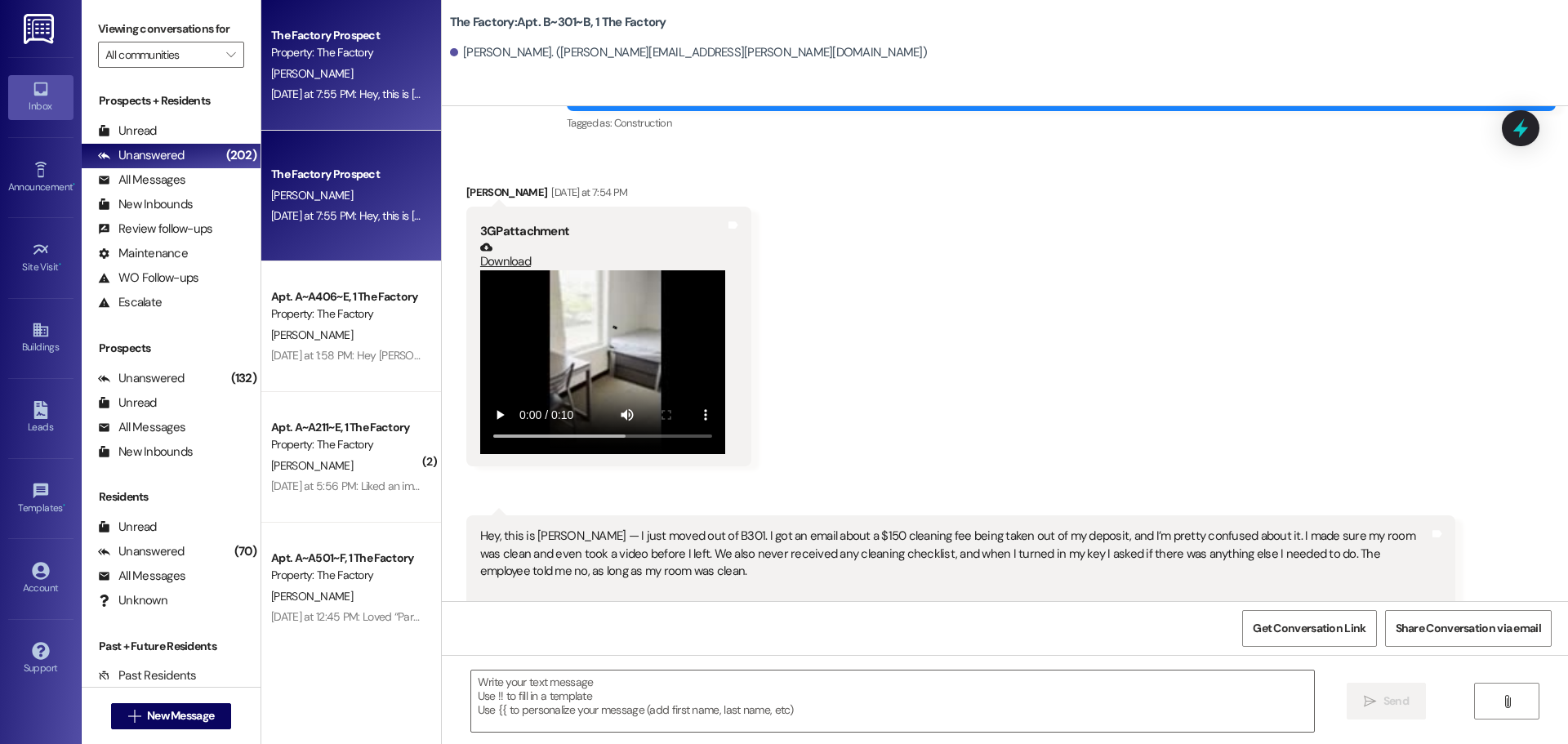
scroll to position [14004, 0]
